Goal: Find specific page/section: Find specific page/section

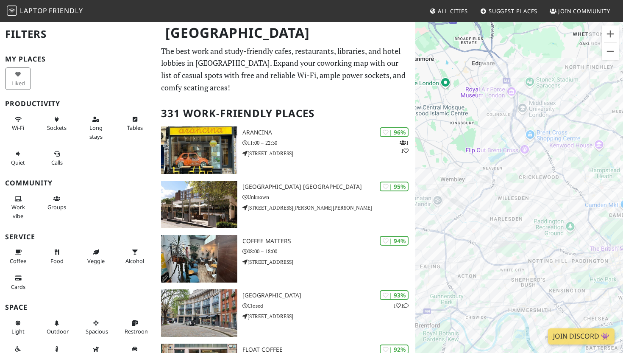
drag, startPoint x: 560, startPoint y: 245, endPoint x: 487, endPoint y: 141, distance: 127.6
click at [488, 141] on div "To navigate, press the arrow keys." at bounding box center [520, 197] width 208 height 353
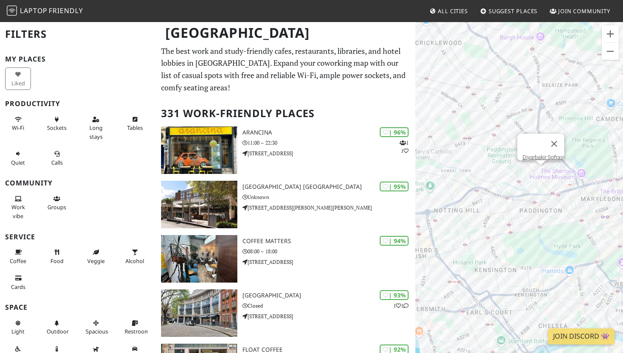
scroll to position [1, 0]
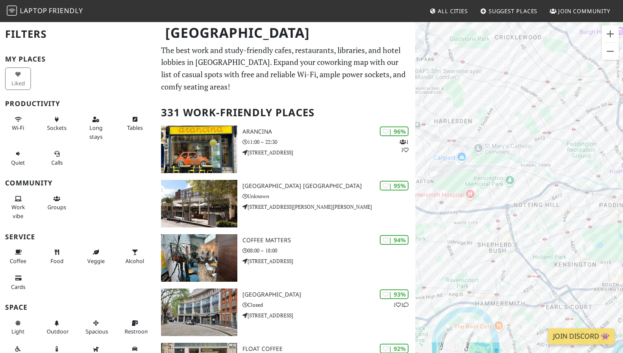
drag, startPoint x: 474, startPoint y: 149, endPoint x: 557, endPoint y: 144, distance: 83.3
click at [557, 144] on div "To navigate, press the arrow keys." at bounding box center [520, 197] width 208 height 353
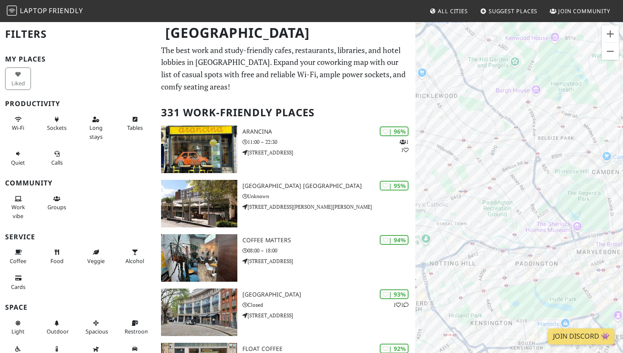
drag, startPoint x: 519, startPoint y: 162, endPoint x: 437, endPoint y: 216, distance: 98.5
click at [437, 216] on div "To navigate, press the arrow keys." at bounding box center [520, 197] width 208 height 353
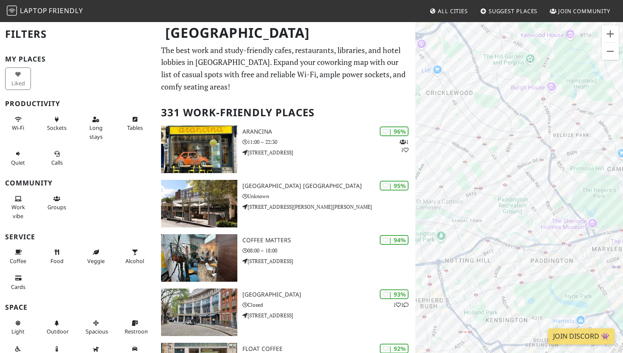
drag, startPoint x: 480, startPoint y: 195, endPoint x: 538, endPoint y: 194, distance: 57.2
click at [538, 194] on div "To navigate, press the arrow keys." at bounding box center [520, 197] width 208 height 353
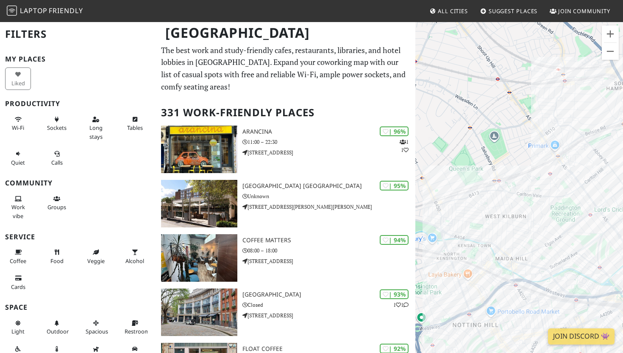
drag, startPoint x: 547, startPoint y: 215, endPoint x: 481, endPoint y: 205, distance: 66.9
click at [481, 205] on div "To navigate, press the arrow keys." at bounding box center [520, 197] width 208 height 353
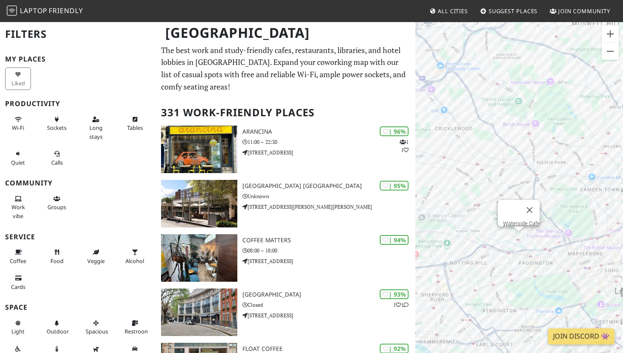
scroll to position [0, 0]
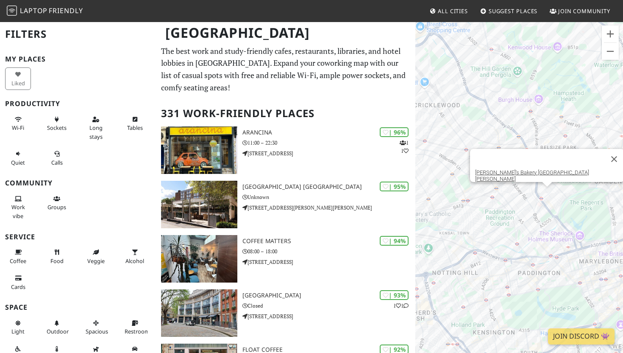
click at [549, 195] on div "To navigate, press the arrow keys. [PERSON_NAME]'s Bakery [GEOGRAPHIC_DATA][PER…" at bounding box center [520, 197] width 208 height 353
click at [604, 160] on button "Close" at bounding box center [614, 159] width 20 height 20
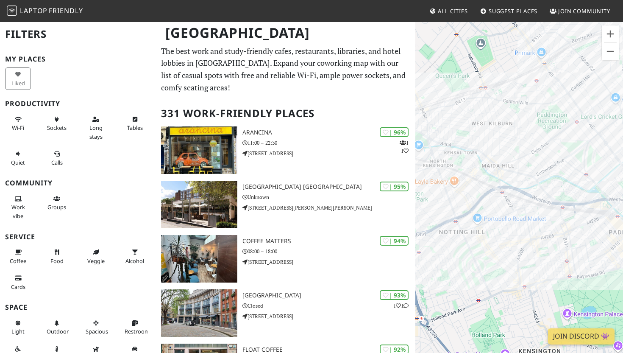
drag, startPoint x: 494, startPoint y: 271, endPoint x: 532, endPoint y: 195, distance: 85.1
click at [532, 195] on div "To navigate, press the arrow keys." at bounding box center [520, 197] width 208 height 353
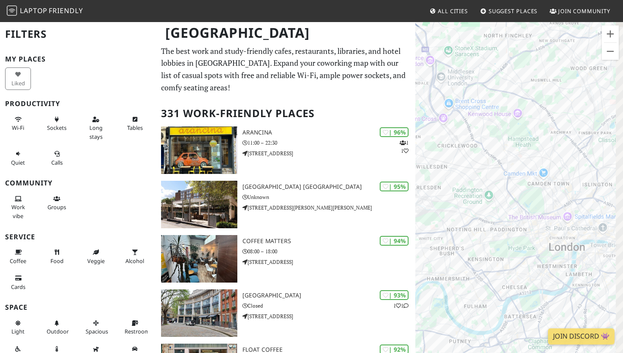
drag, startPoint x: 596, startPoint y: 277, endPoint x: 500, endPoint y: 245, distance: 100.8
click at [500, 245] on div "To navigate, press the arrow keys." at bounding box center [520, 197] width 208 height 353
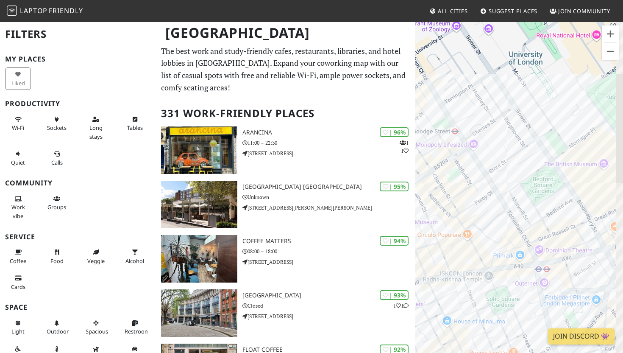
drag, startPoint x: 561, startPoint y: 248, endPoint x: 504, endPoint y: 285, distance: 68.2
click at [504, 285] on div "To navigate, press the arrow keys." at bounding box center [520, 197] width 208 height 353
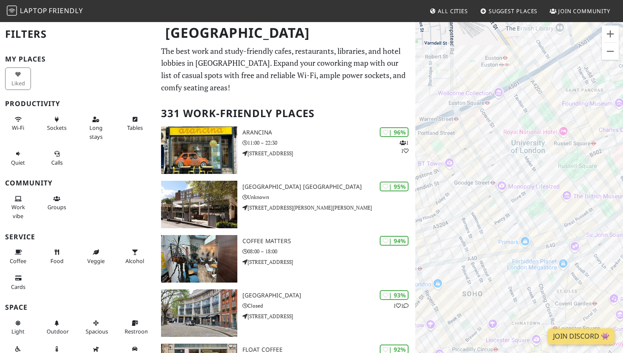
drag, startPoint x: 561, startPoint y: 142, endPoint x: 565, endPoint y: 171, distance: 29.5
click at [565, 171] on div "To navigate, press the arrow keys." at bounding box center [520, 197] width 208 height 353
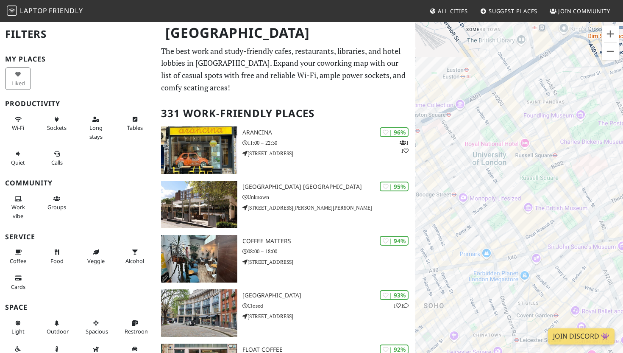
drag, startPoint x: 531, startPoint y: 212, endPoint x: 450, endPoint y: 222, distance: 82.0
click at [450, 222] on div "To navigate, press the arrow keys." at bounding box center [520, 197] width 208 height 353
click at [577, 160] on div "To navigate, press the arrow keys." at bounding box center [520, 197] width 208 height 353
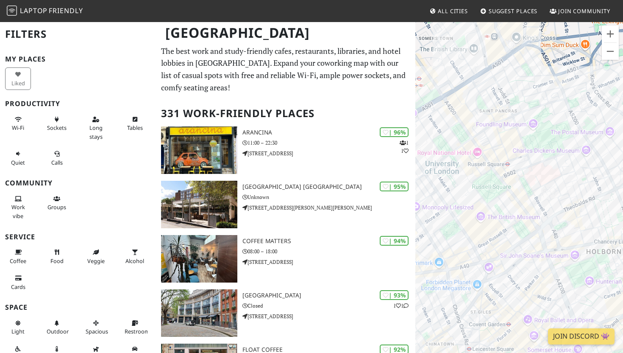
drag, startPoint x: 566, startPoint y: 168, endPoint x: 515, endPoint y: 176, distance: 51.2
click at [515, 176] on div "To navigate, press the arrow keys." at bounding box center [520, 197] width 208 height 353
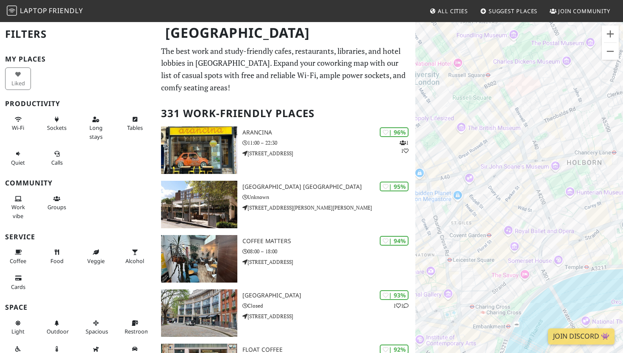
drag, startPoint x: 515, startPoint y: 273, endPoint x: 527, endPoint y: 180, distance: 93.6
click at [527, 180] on div "To navigate, press the arrow keys." at bounding box center [520, 197] width 208 height 353
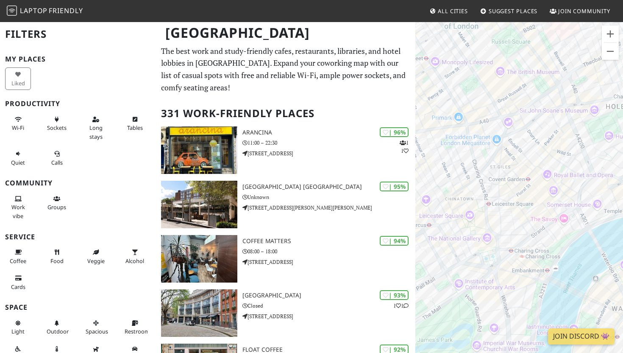
drag, startPoint x: 527, startPoint y: 222, endPoint x: 566, endPoint y: 170, distance: 64.5
click at [566, 170] on div "To navigate, press the arrow keys." at bounding box center [520, 197] width 208 height 353
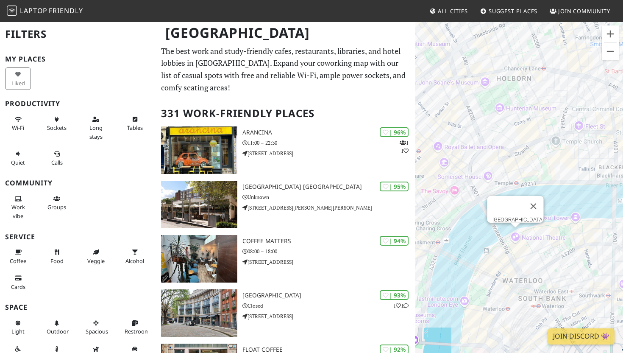
click at [516, 234] on div "To navigate, press the arrow keys. [GEOGRAPHIC_DATA]" at bounding box center [520, 197] width 208 height 353
click at [516, 216] on link "[GEOGRAPHIC_DATA]" at bounding box center [518, 219] width 51 height 6
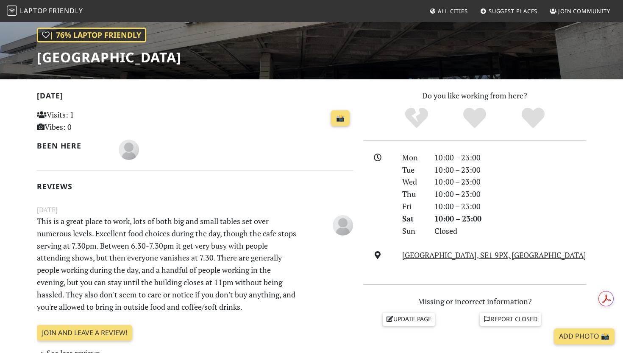
scroll to position [120, 0]
